Goal: Task Accomplishment & Management: Manage account settings

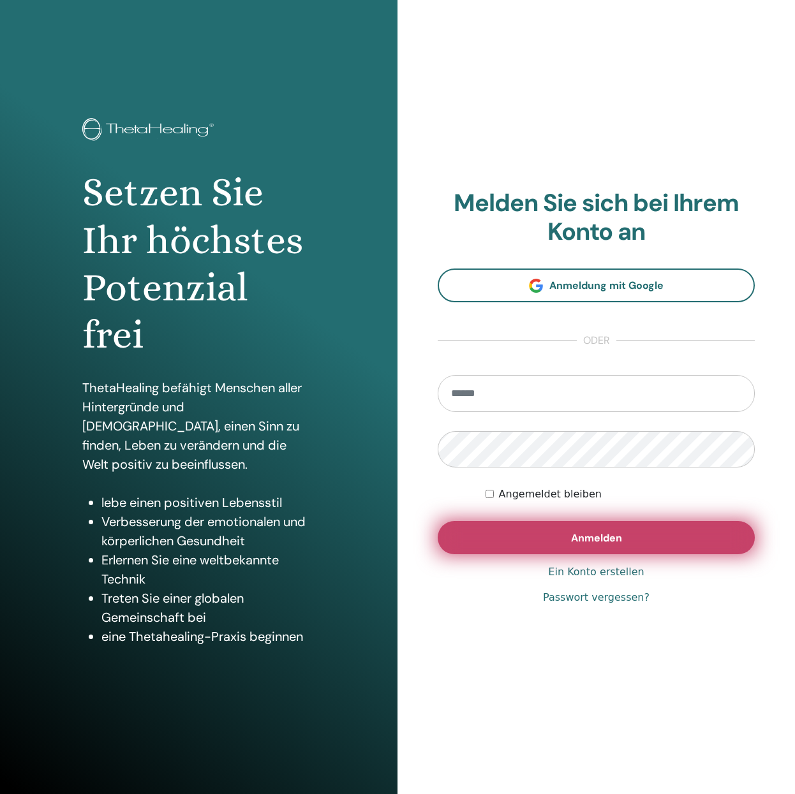
type input "**********"
click at [597, 543] on span "Anmelden" at bounding box center [596, 538] width 51 height 13
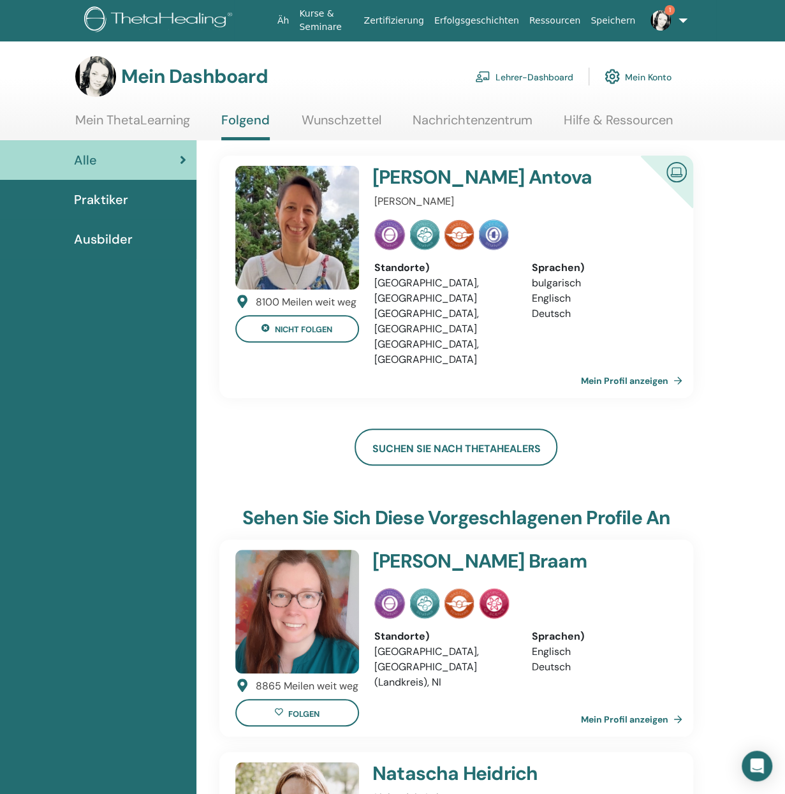
click at [547, 74] on font "Lehrer-Dashboard" at bounding box center [535, 76] width 78 height 11
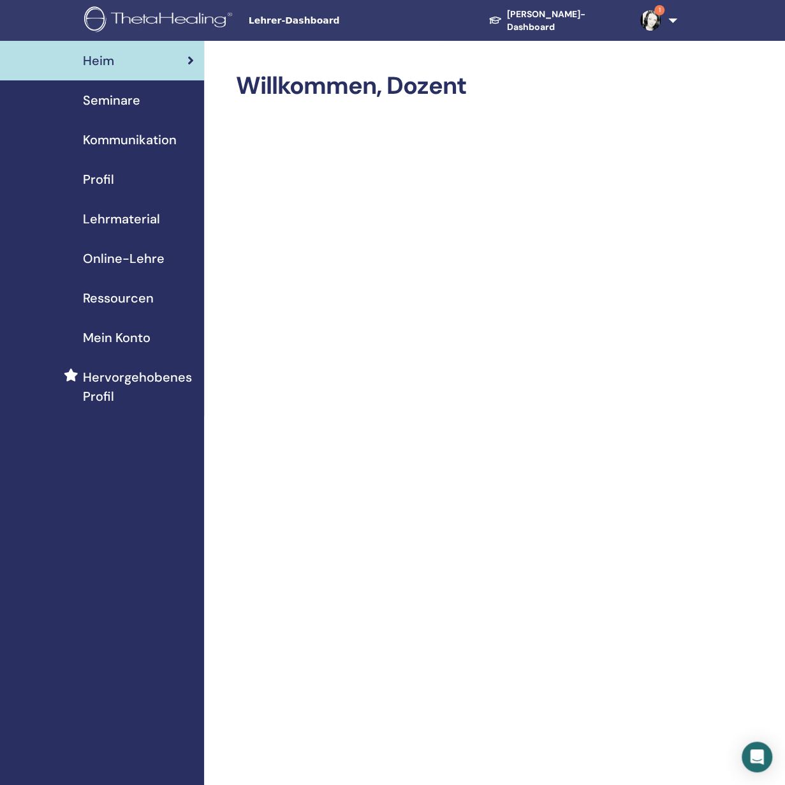
click at [107, 103] on font "Seminare" at bounding box center [111, 100] width 57 height 17
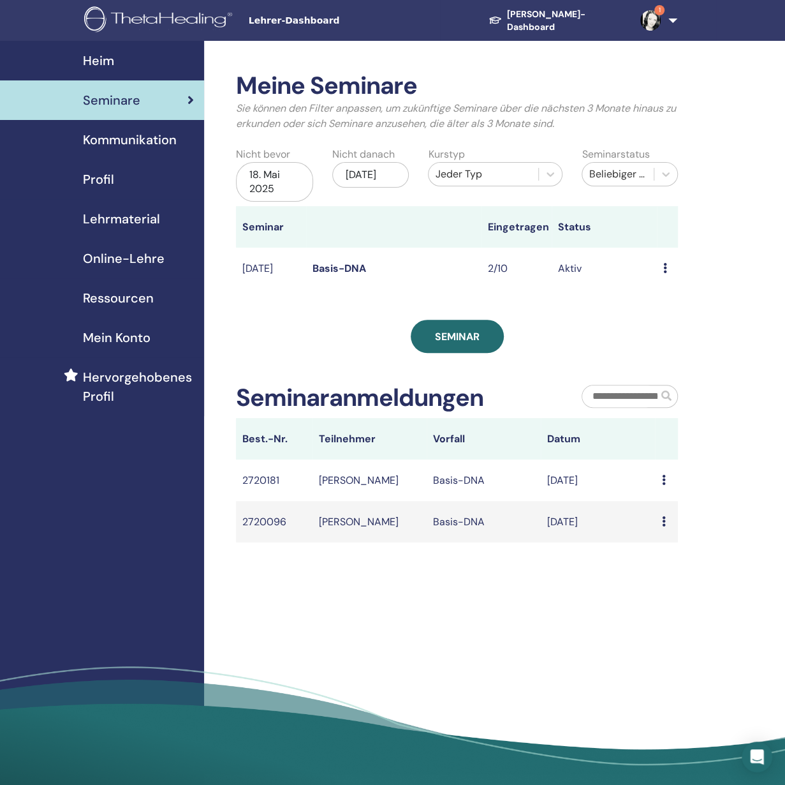
click at [662, 526] on icon at bounding box center [664, 521] width 4 height 10
click at [662, 485] on icon at bounding box center [664, 480] width 4 height 10
click at [465, 561] on div "Meine Seminare Sie können den Filter anpassen, um zukünftige Seminare über die …" at bounding box center [498, 417] width 589 height 753
click at [662, 173] on icon at bounding box center [666, 174] width 13 height 13
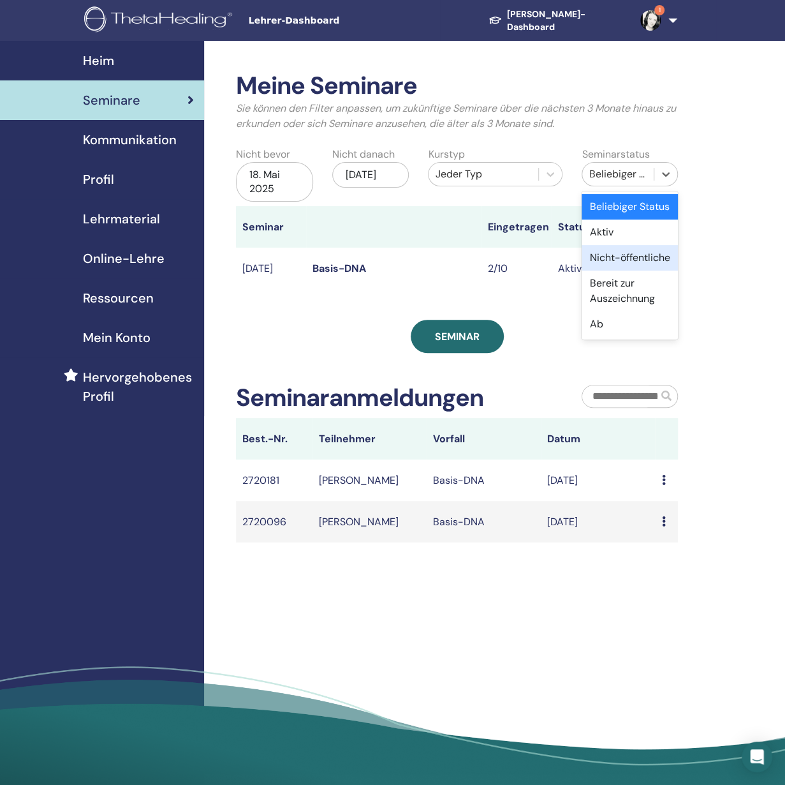
click at [724, 384] on div "Meine Seminare Sie können den Filter anpassen, um zukünftige Seminare über die …" at bounding box center [498, 417] width 589 height 753
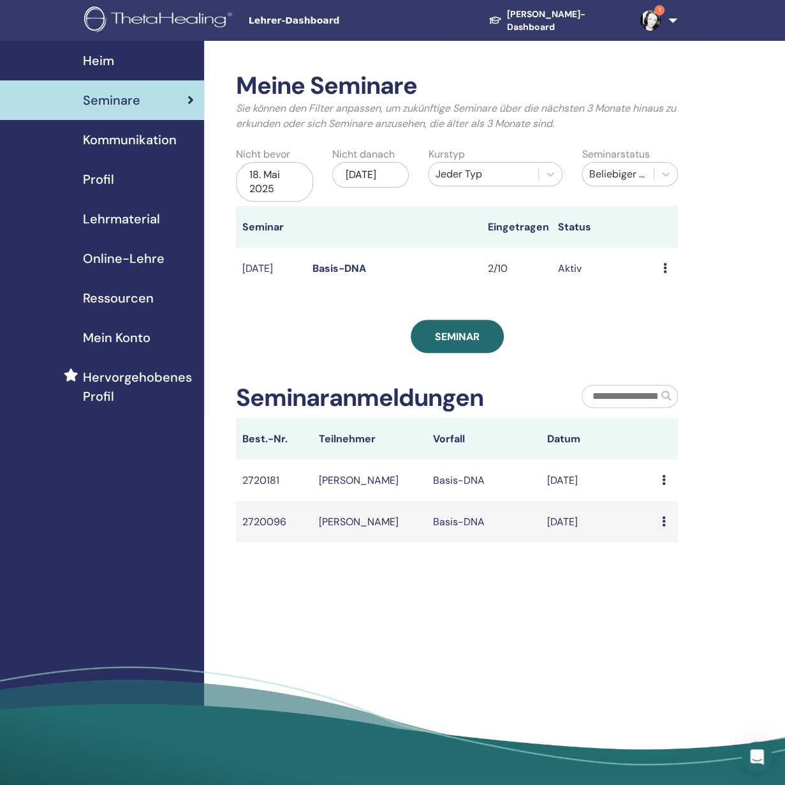
click at [665, 273] on icon at bounding box center [666, 268] width 4 height 10
click at [678, 313] on font "Bearbeiten" at bounding box center [677, 310] width 52 height 13
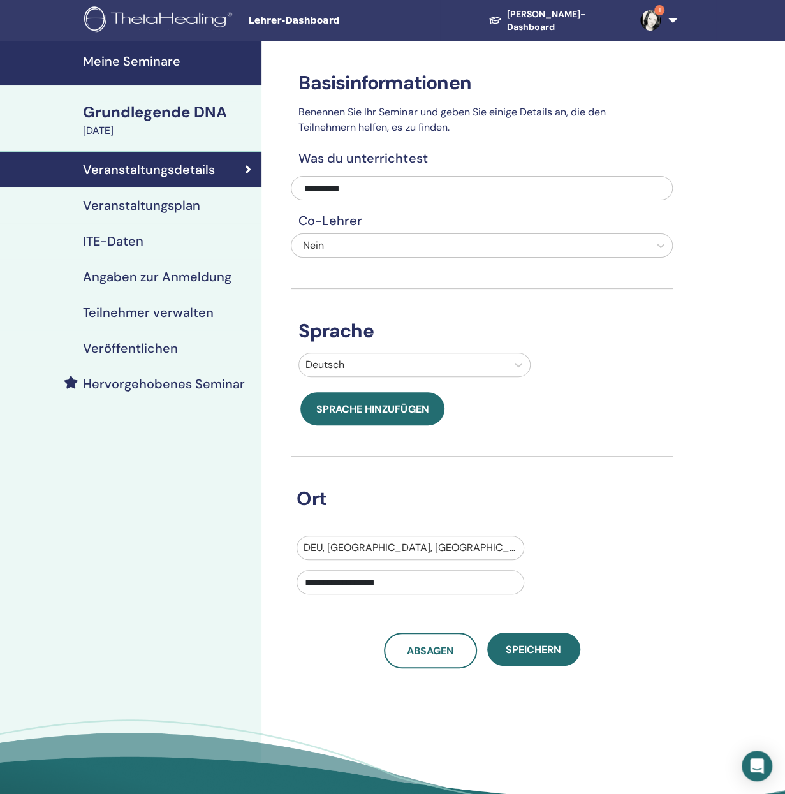
click at [151, 314] on font "Teilnehmer verwalten" at bounding box center [148, 312] width 131 height 17
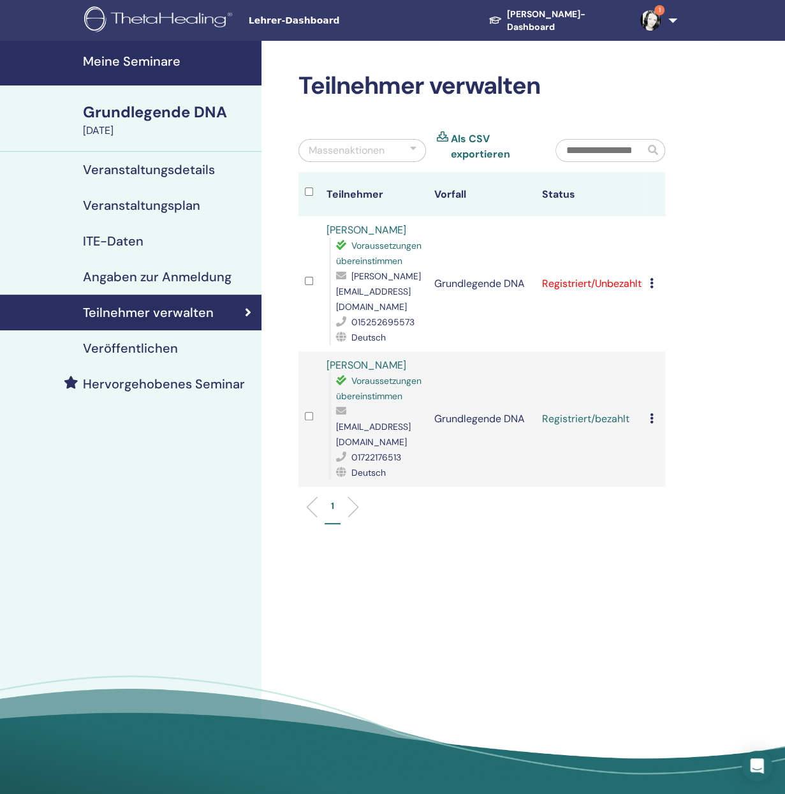
click at [650, 284] on icon at bounding box center [652, 283] width 4 height 10
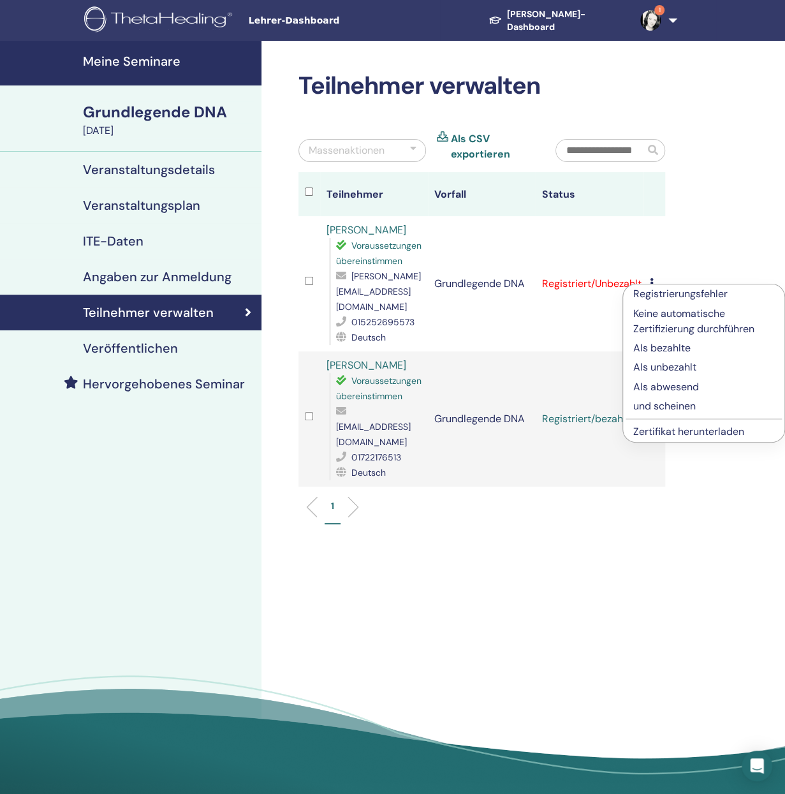
click at [678, 349] on font "Als bezahlte" at bounding box center [662, 347] width 57 height 13
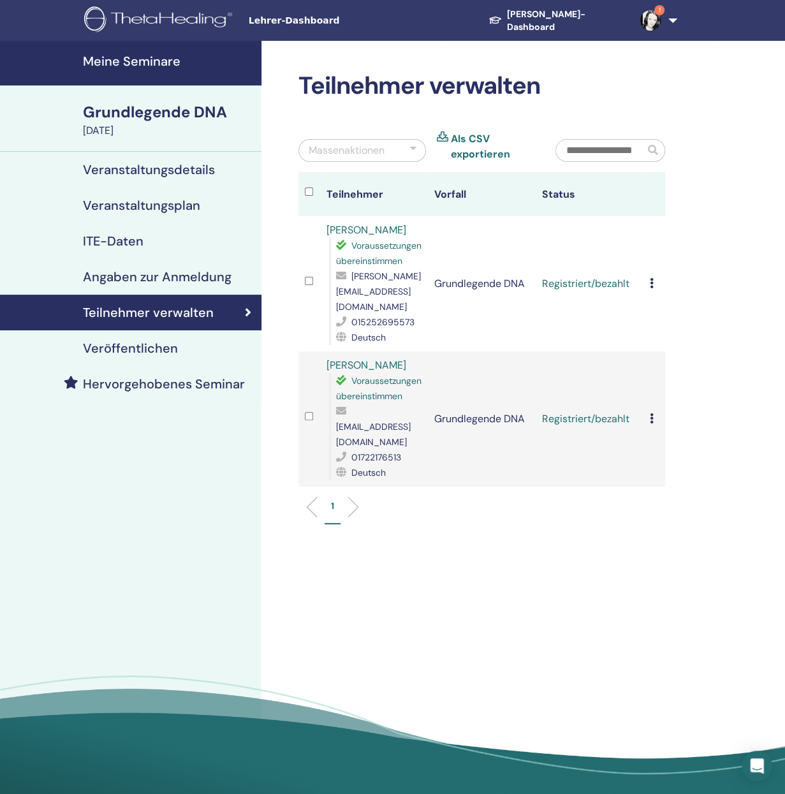
click at [650, 281] on icon at bounding box center [652, 283] width 4 height 10
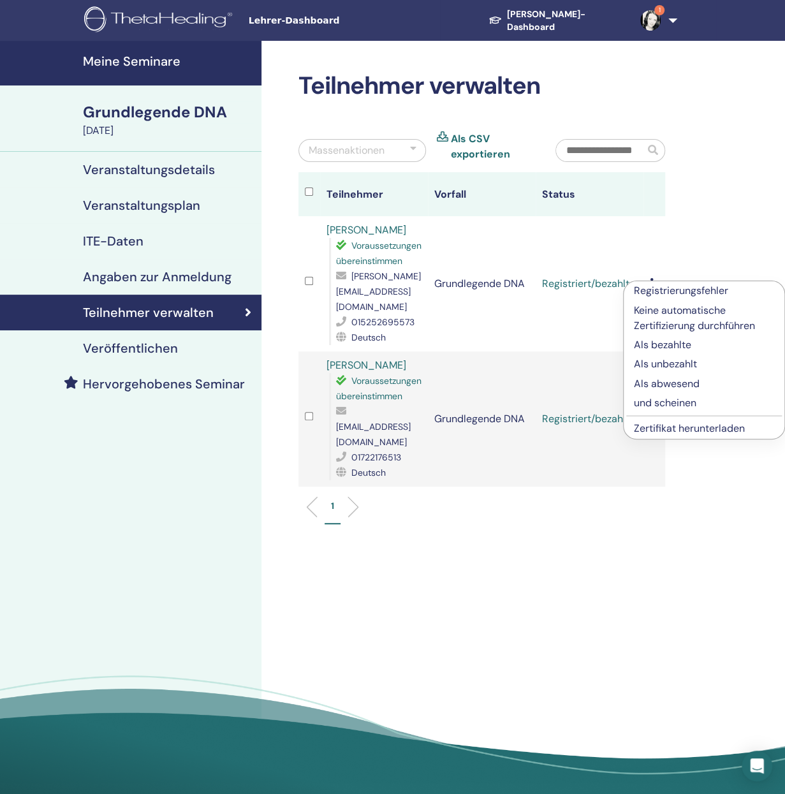
click at [681, 401] on font "und scheinen" at bounding box center [665, 402] width 63 height 13
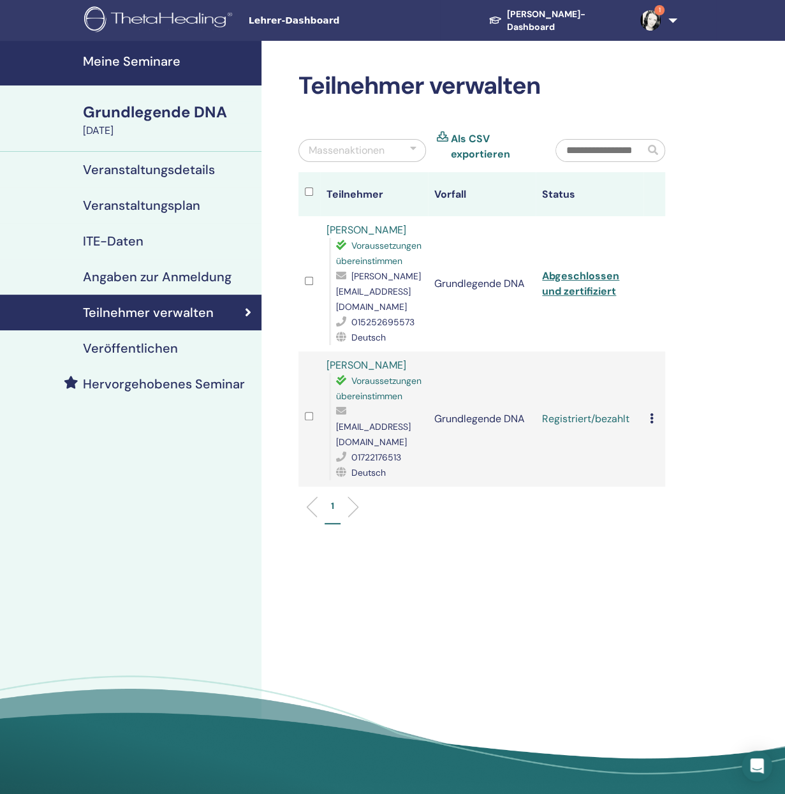
click at [650, 420] on icon at bounding box center [652, 418] width 4 height 10
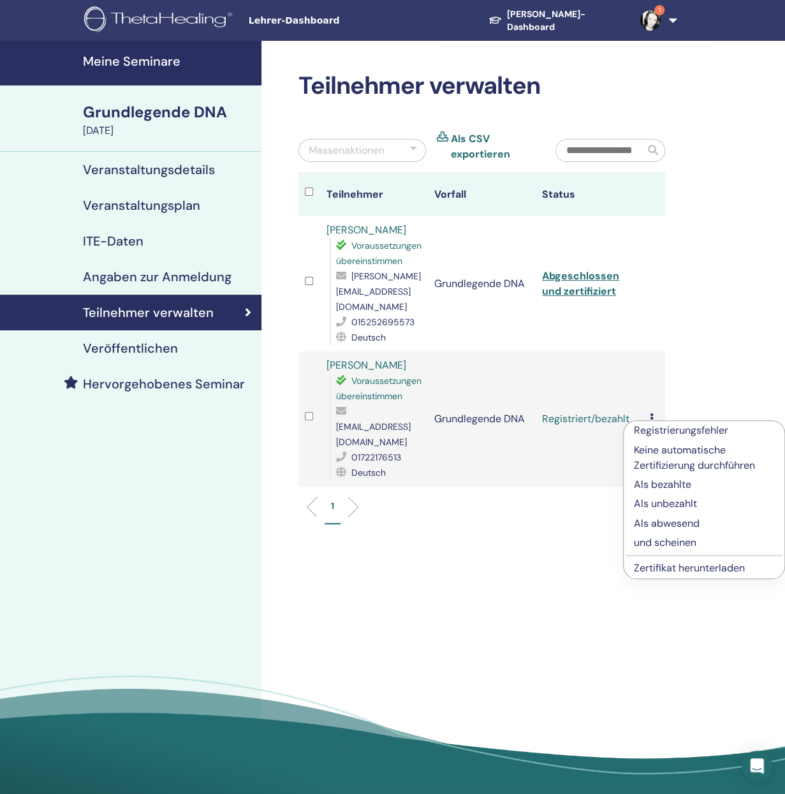
click at [671, 540] on font "und scheinen" at bounding box center [665, 542] width 63 height 13
